Goal: Task Accomplishment & Management: Use online tool/utility

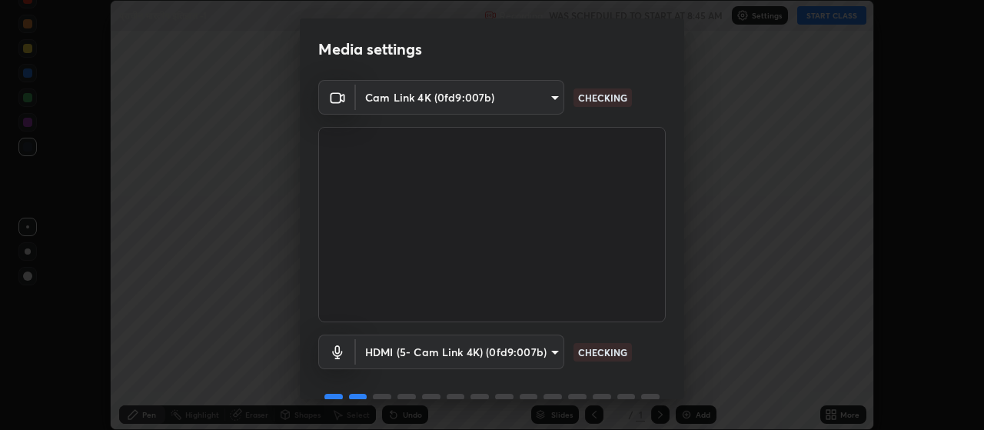
scroll to position [75, 0]
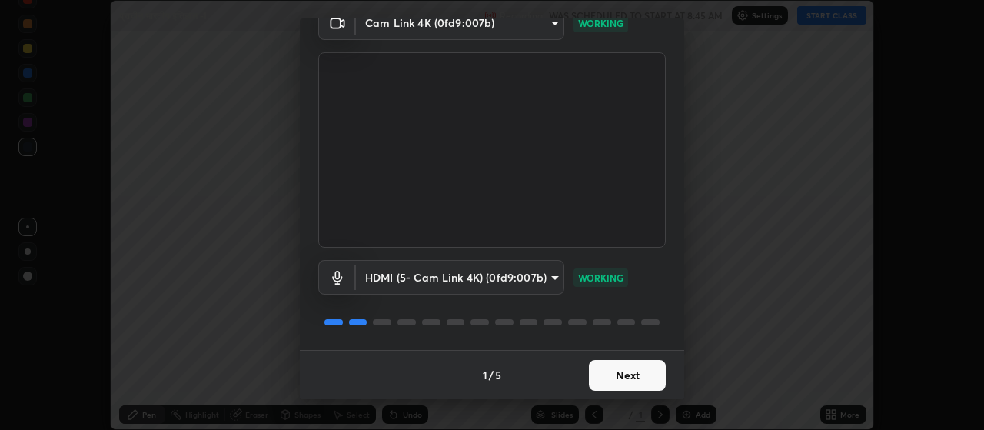
click at [636, 377] on button "Next" at bounding box center [627, 375] width 77 height 31
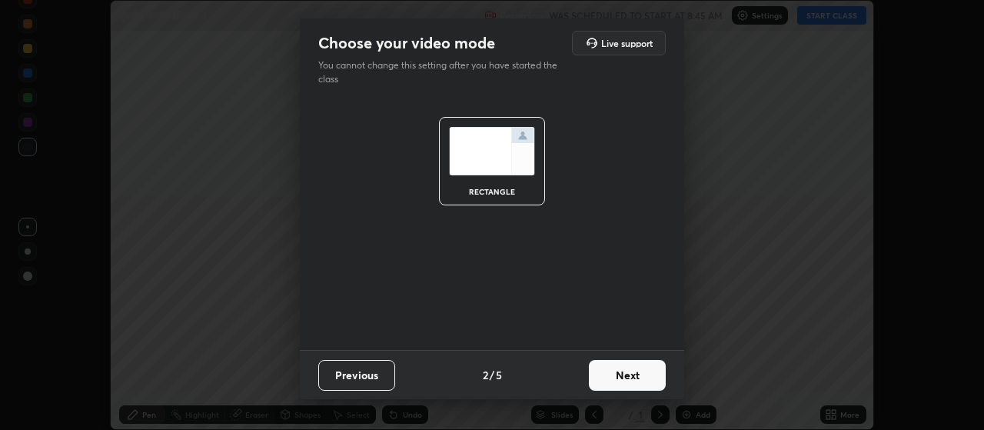
scroll to position [0, 0]
click at [637, 375] on button "Next" at bounding box center [627, 375] width 77 height 31
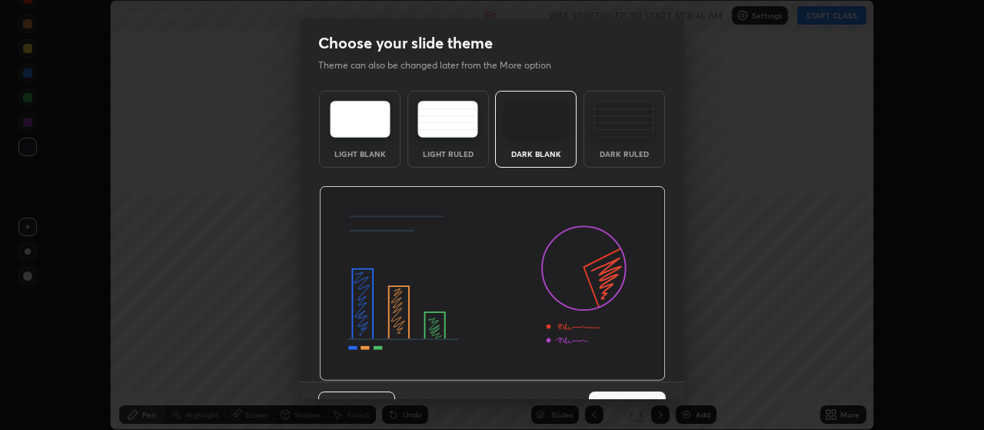
scroll to position [32, 0]
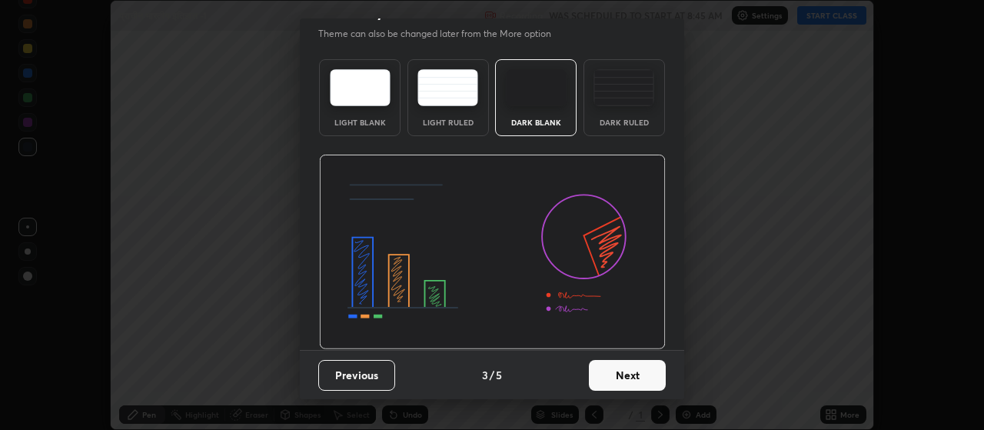
click at [620, 368] on button "Next" at bounding box center [627, 375] width 77 height 31
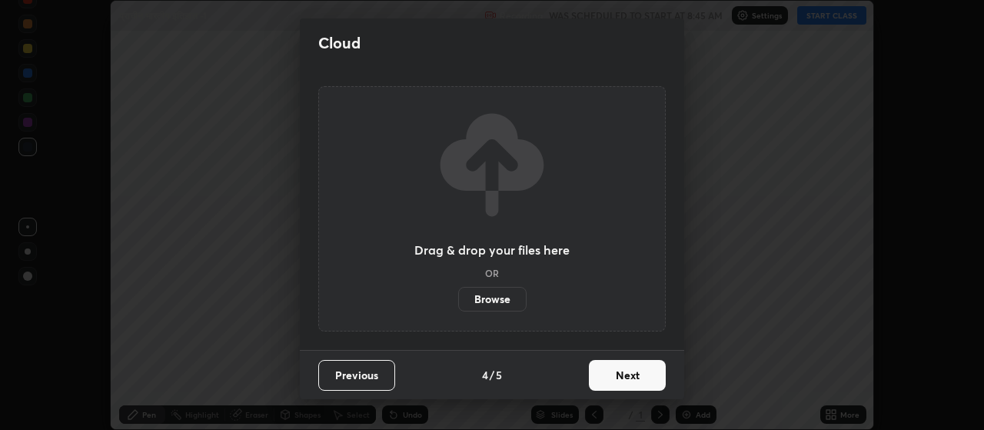
scroll to position [0, 0]
click at [633, 373] on button "Next" at bounding box center [627, 375] width 77 height 31
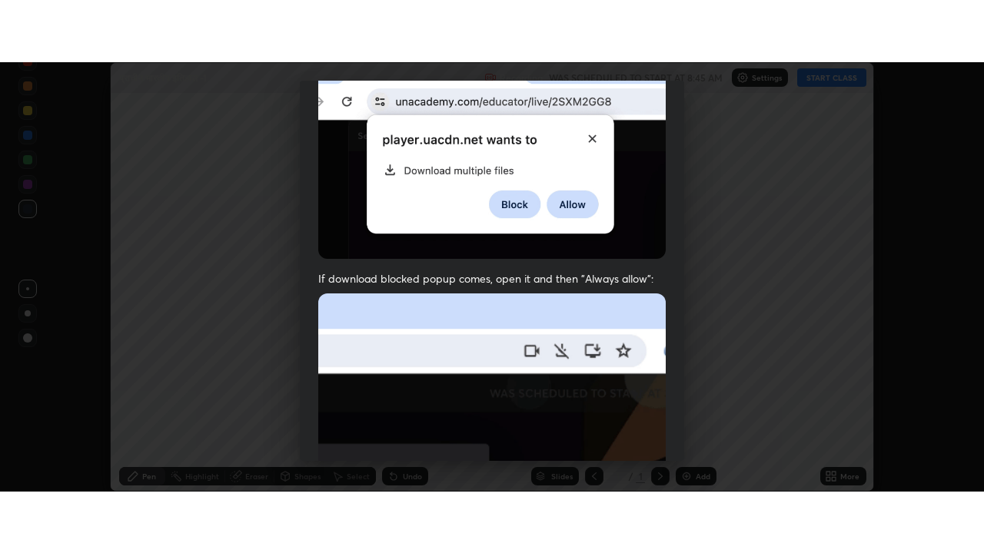
scroll to position [388, 0]
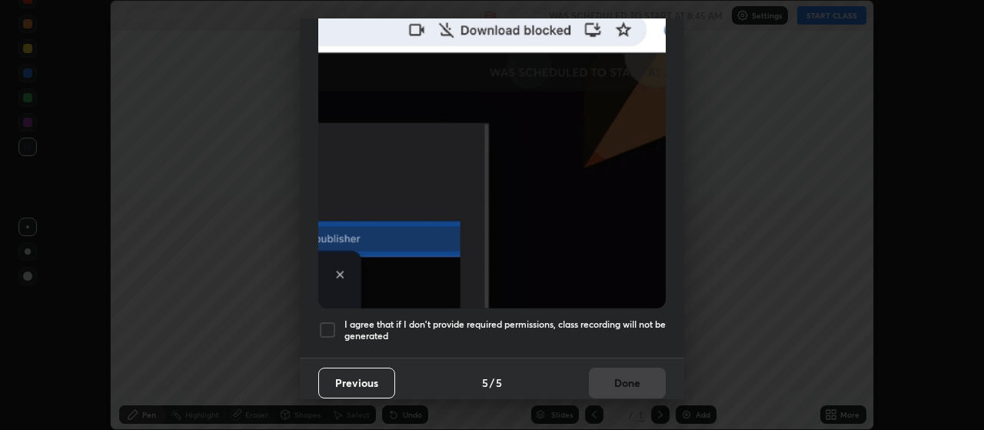
click at [326, 320] on div at bounding box center [327, 329] width 18 height 18
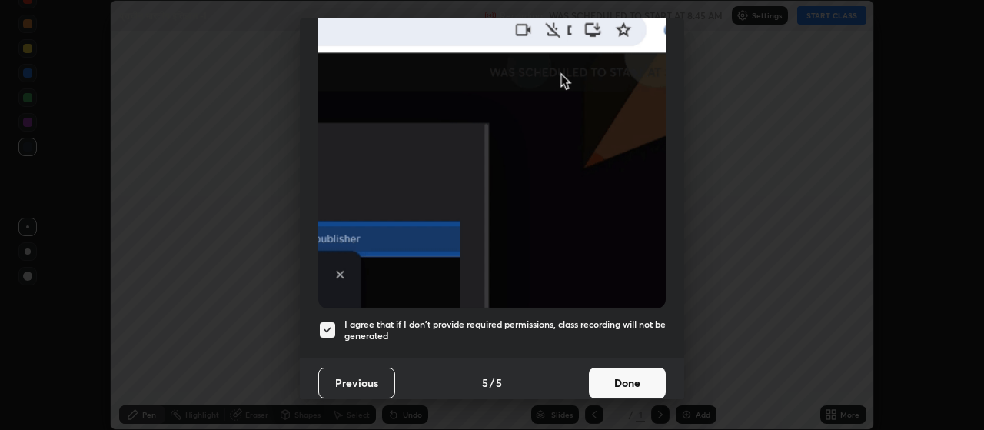
click at [599, 367] on button "Done" at bounding box center [627, 382] width 77 height 31
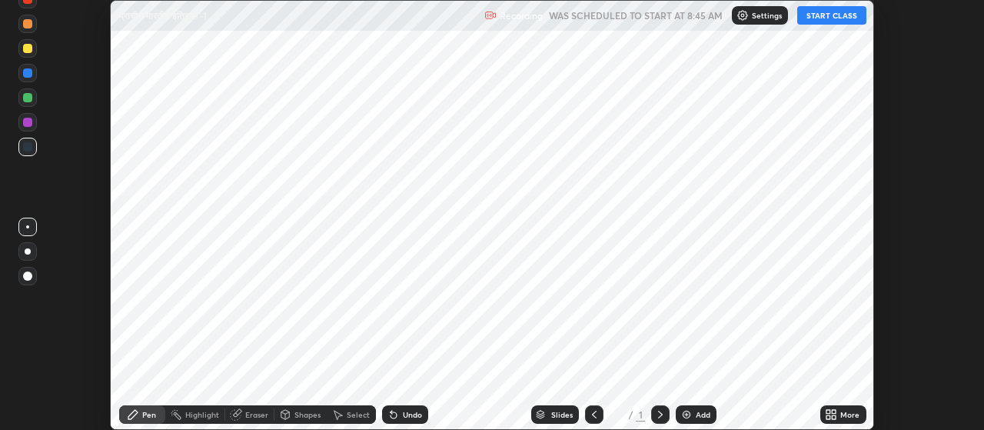
click at [694, 409] on div "Add" at bounding box center [695, 414] width 41 height 18
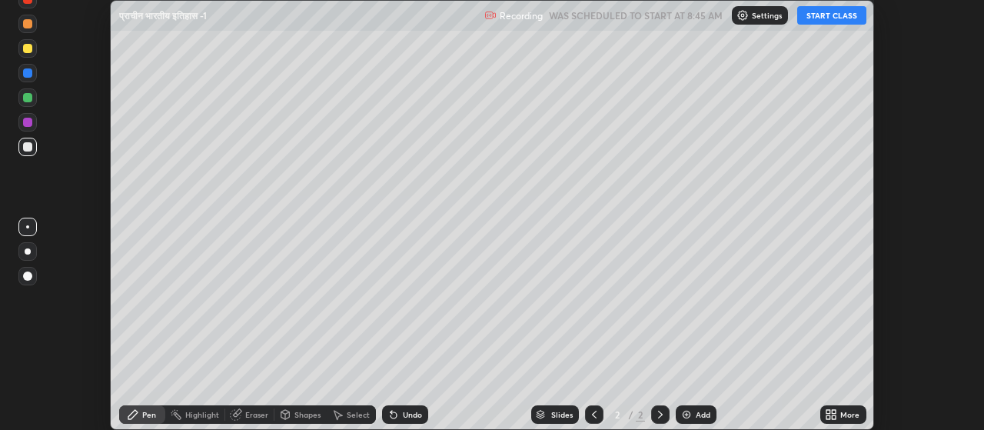
click at [858, 420] on div "More" at bounding box center [843, 414] width 46 height 18
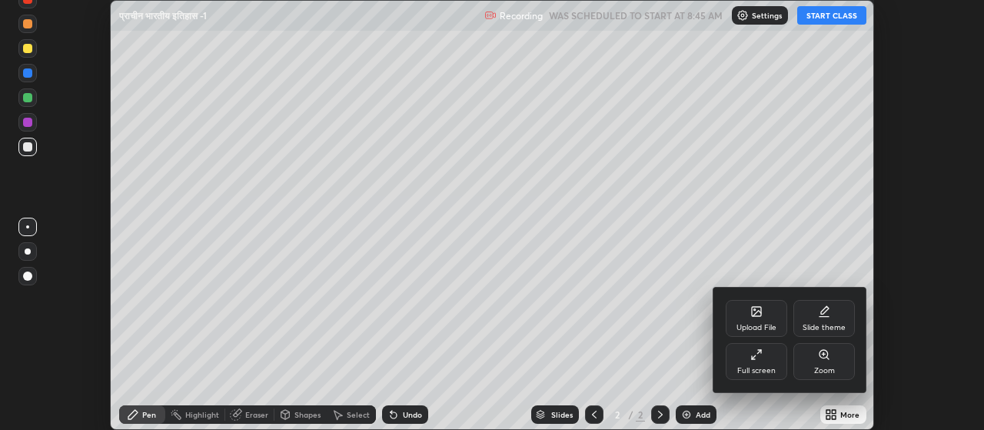
click at [761, 360] on icon at bounding box center [756, 354] width 12 height 12
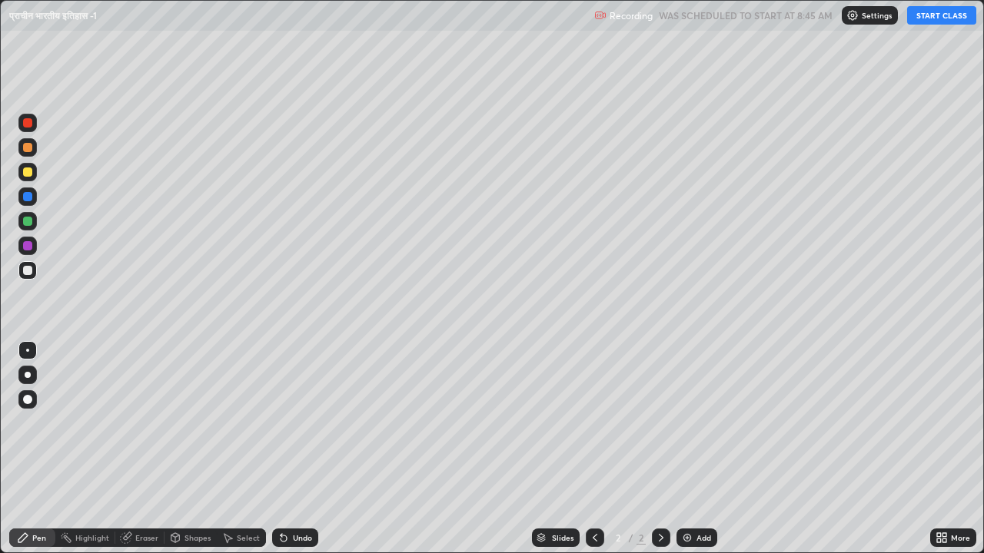
scroll to position [553, 984]
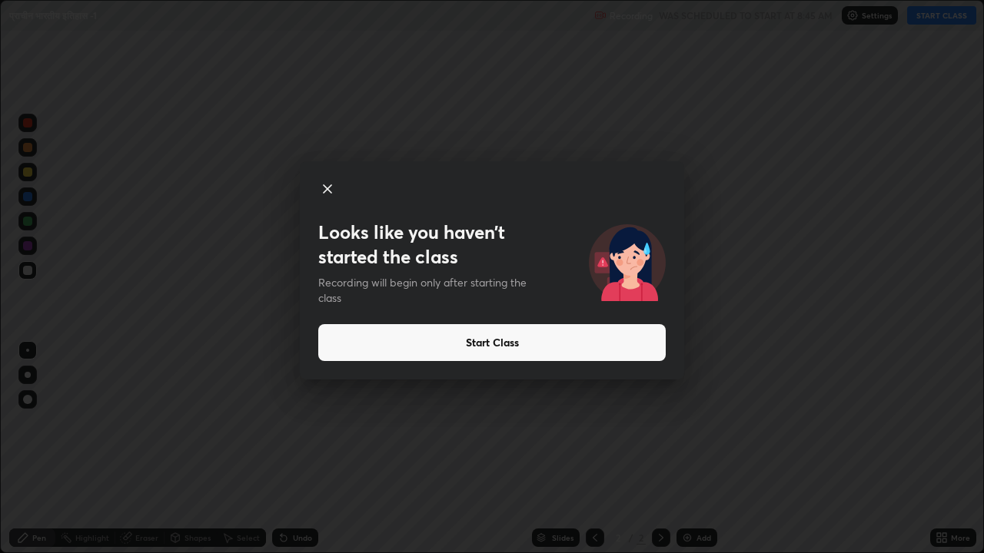
click at [524, 349] on button "Start Class" at bounding box center [491, 342] width 347 height 37
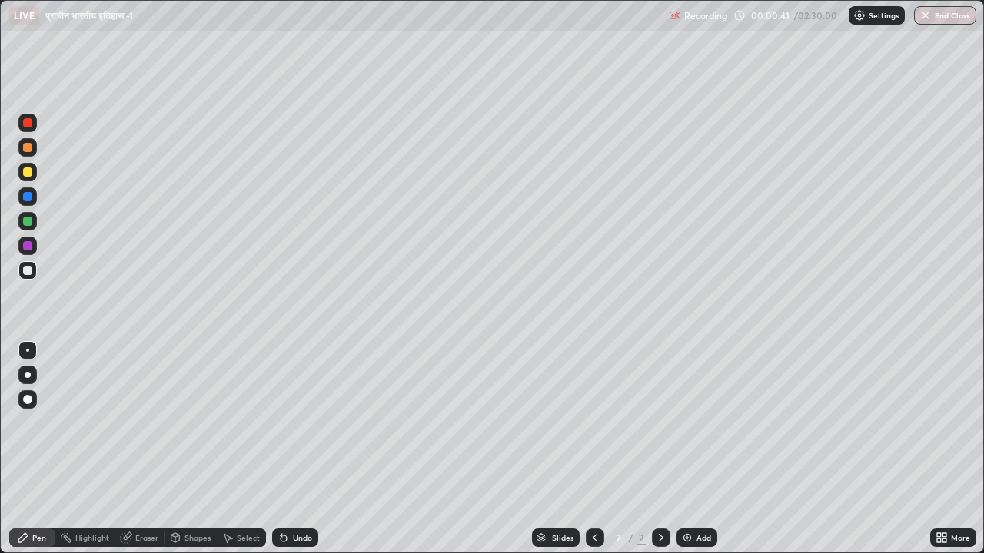
click at [31, 171] on div at bounding box center [27, 172] width 9 height 9
click at [28, 373] on div at bounding box center [28, 375] width 6 height 6
click at [28, 274] on div at bounding box center [27, 270] width 9 height 9
click at [703, 429] on div "Add" at bounding box center [703, 538] width 15 height 8
click at [699, 429] on div "Add" at bounding box center [703, 538] width 15 height 8
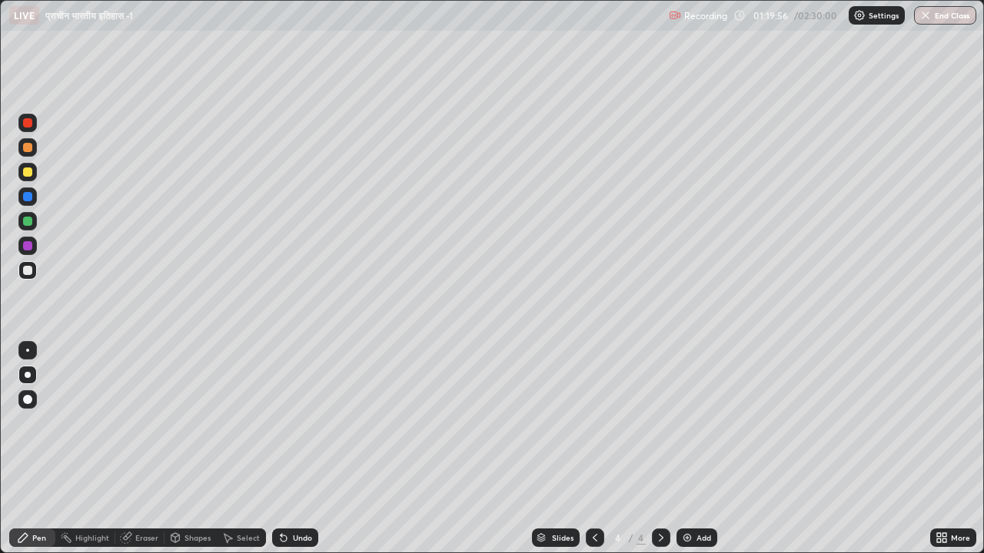
click at [593, 429] on icon at bounding box center [595, 538] width 12 height 12
click at [245, 429] on div "Select" at bounding box center [248, 538] width 23 height 8
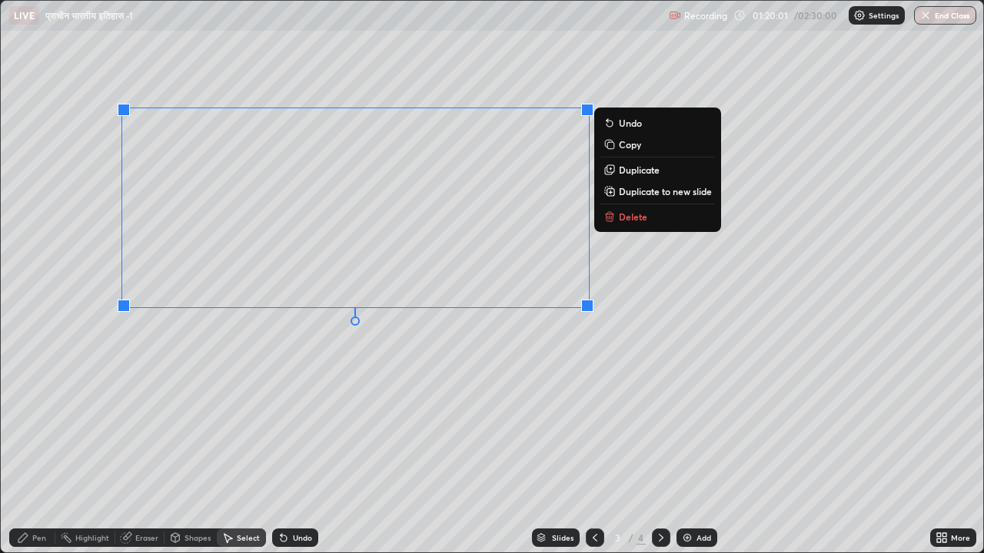
click at [635, 219] on p "Delete" at bounding box center [633, 217] width 28 height 12
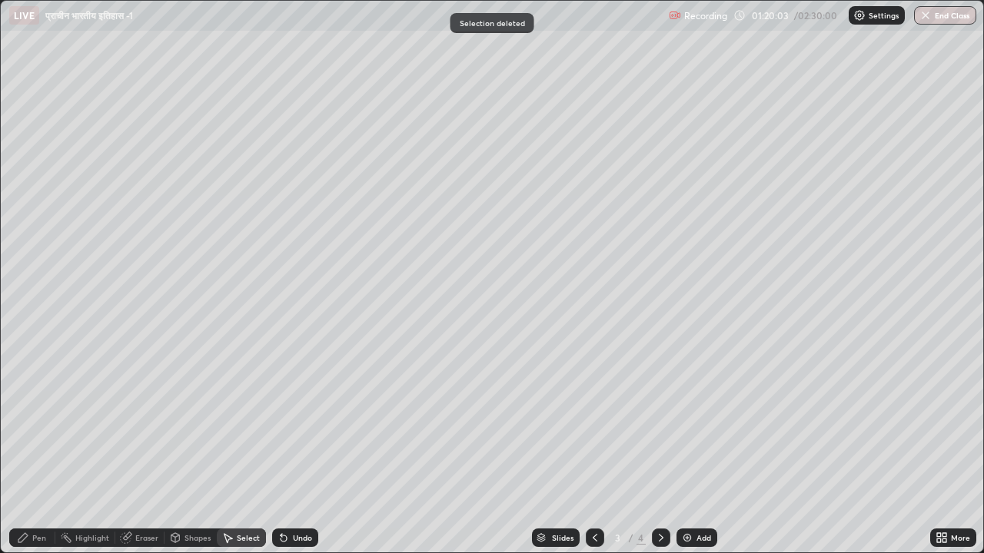
click at [38, 429] on div "Pen" at bounding box center [39, 538] width 14 height 8
